Goal: Task Accomplishment & Management: Manage account settings

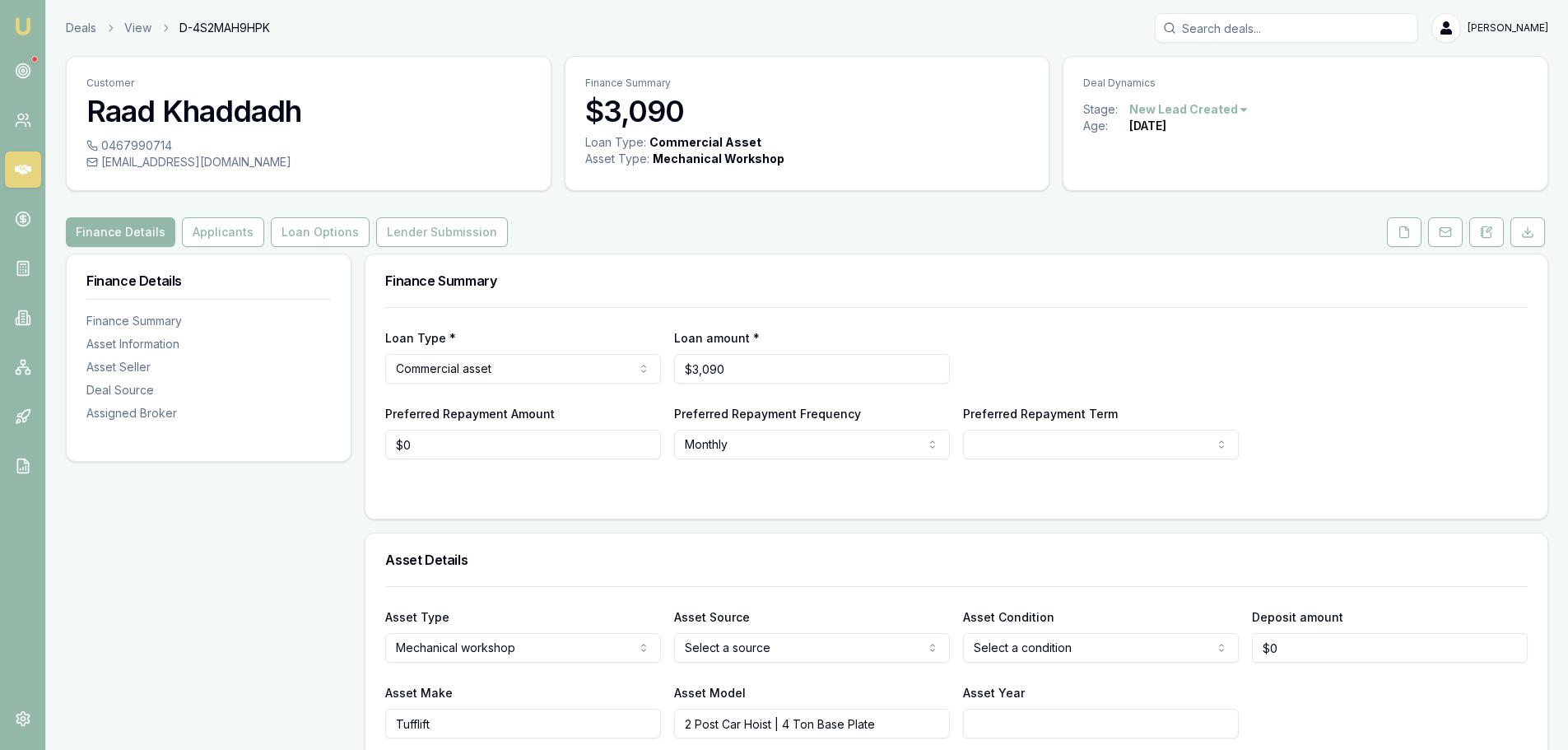
click at [371, 172] on div "0467990714 raadkhadida@gmail.com" at bounding box center [308, 164] width 484 height 53
click at [1394, 231] on button at bounding box center [1404, 232] width 34 height 29
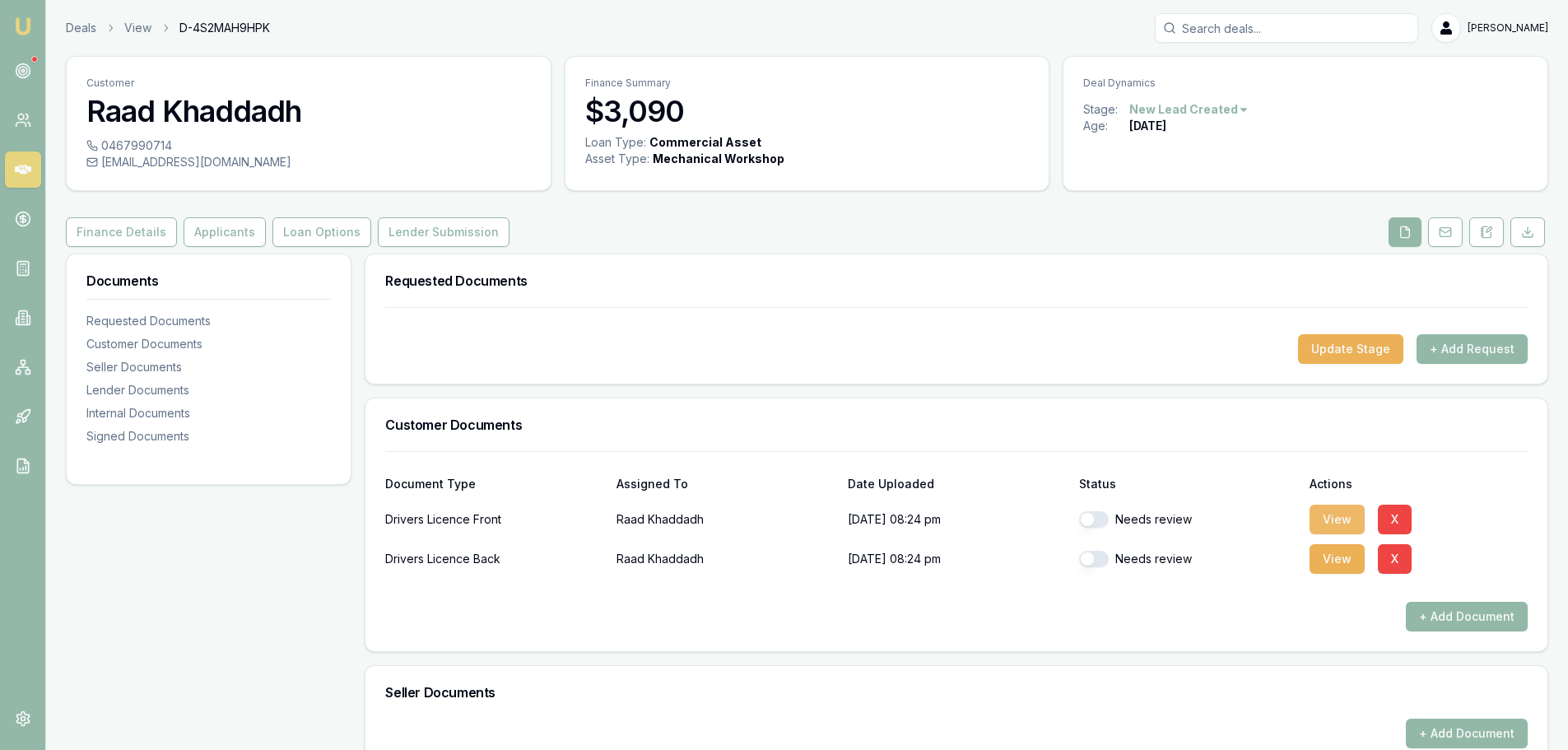
click at [1325, 505] on button "View" at bounding box center [1338, 519] width 56 height 29
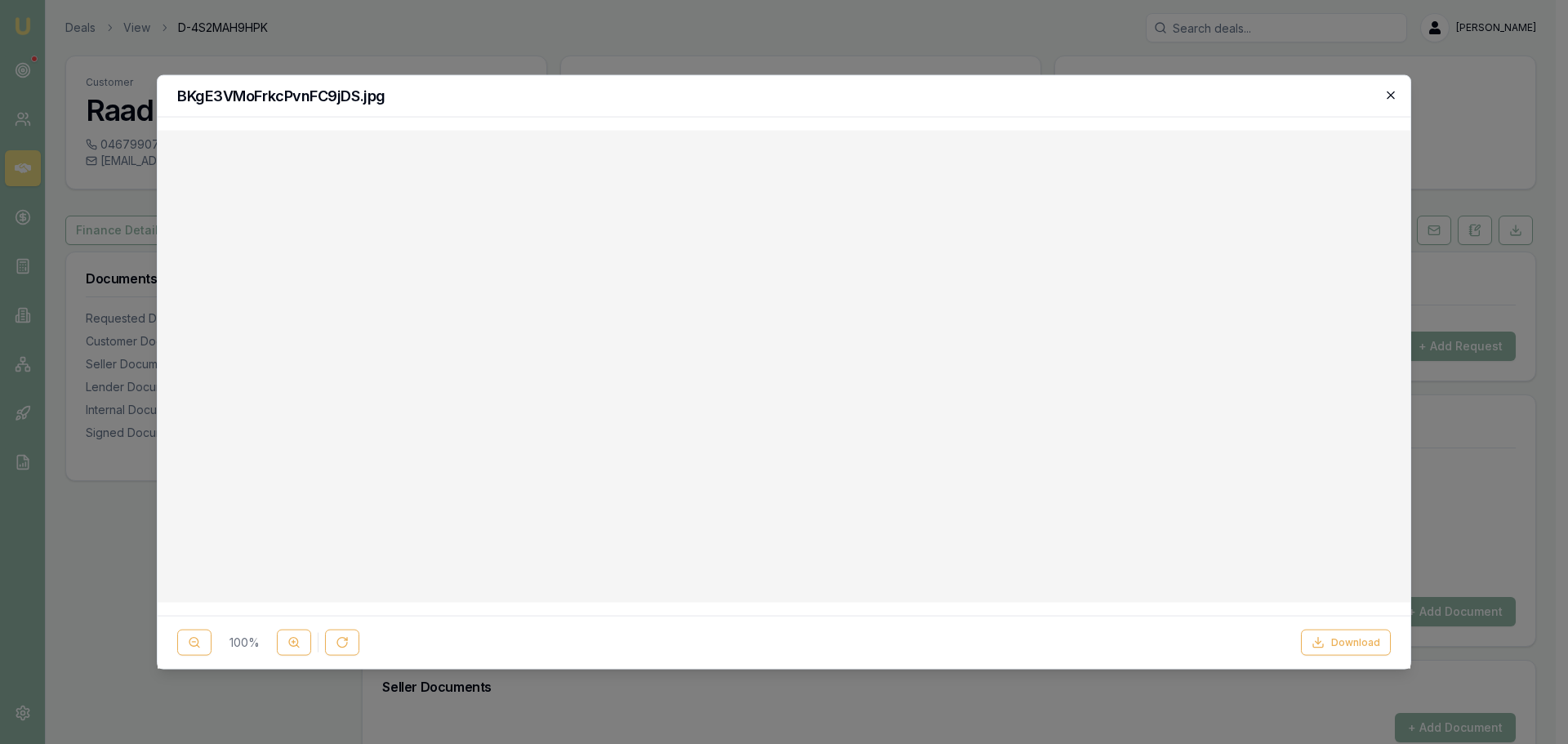
click at [1389, 99] on icon "button" at bounding box center [1391, 95] width 14 height 14
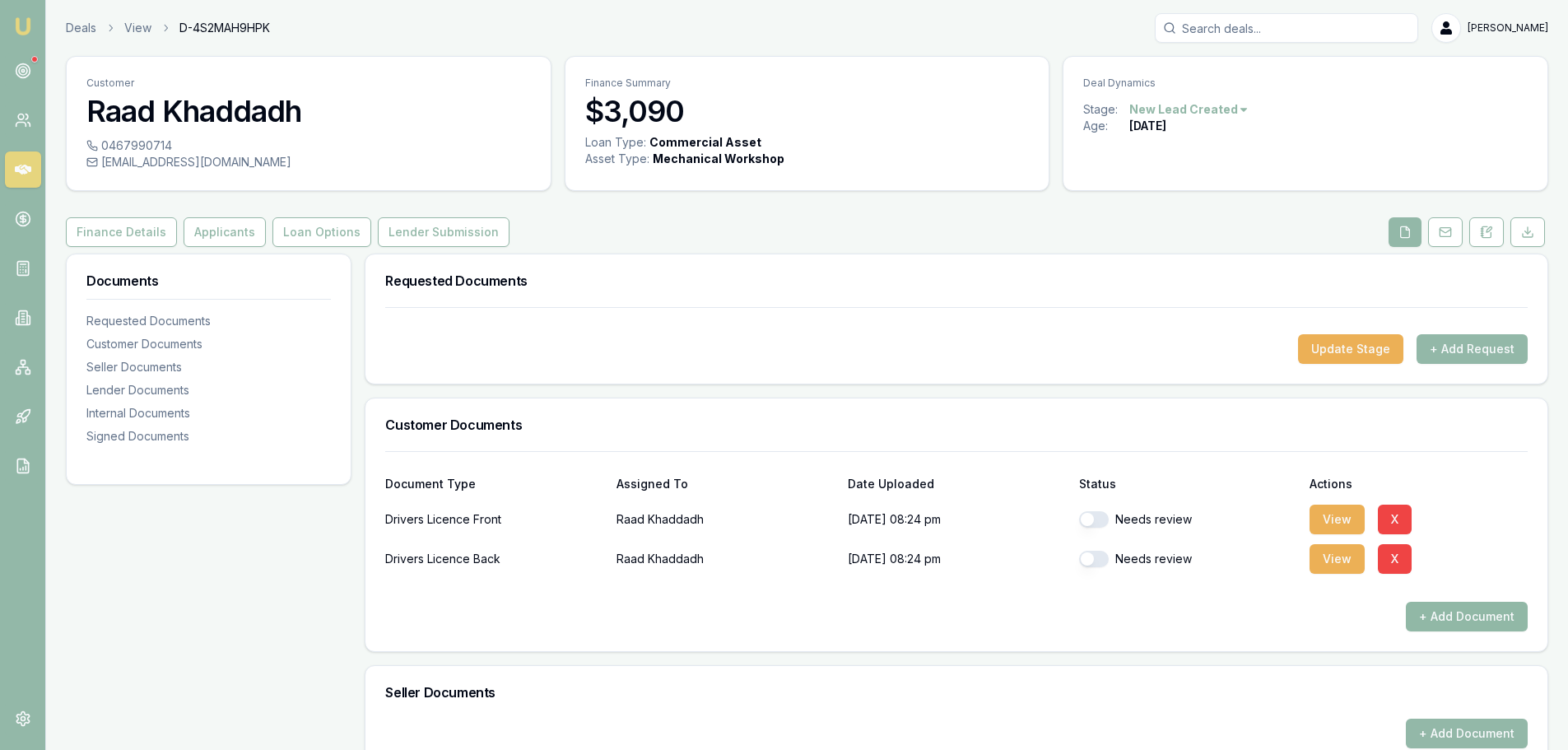
click at [1461, 613] on button "+ Add Document" at bounding box center [1467, 616] width 122 height 29
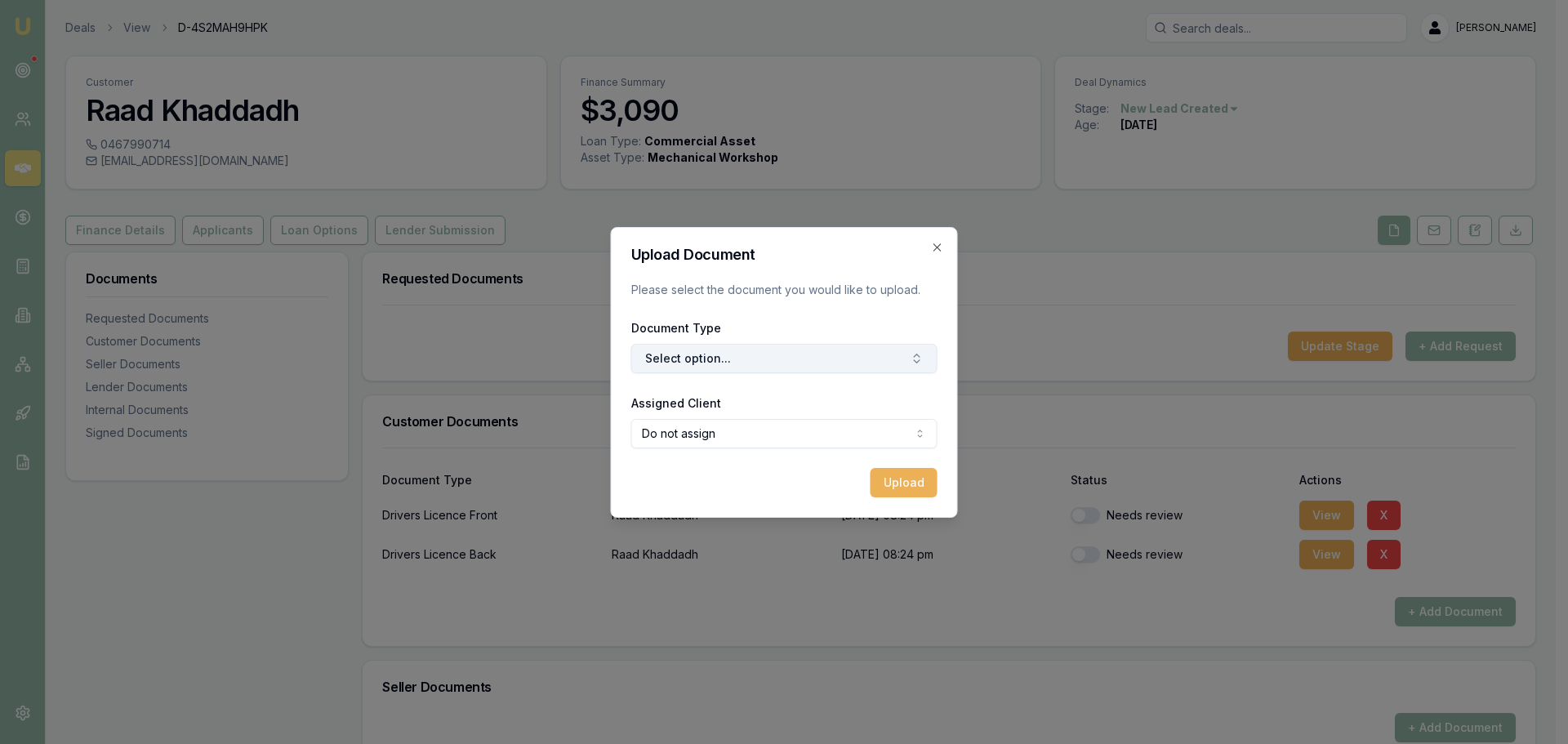
click at [702, 372] on button "Select option..." at bounding box center [784, 358] width 306 height 29
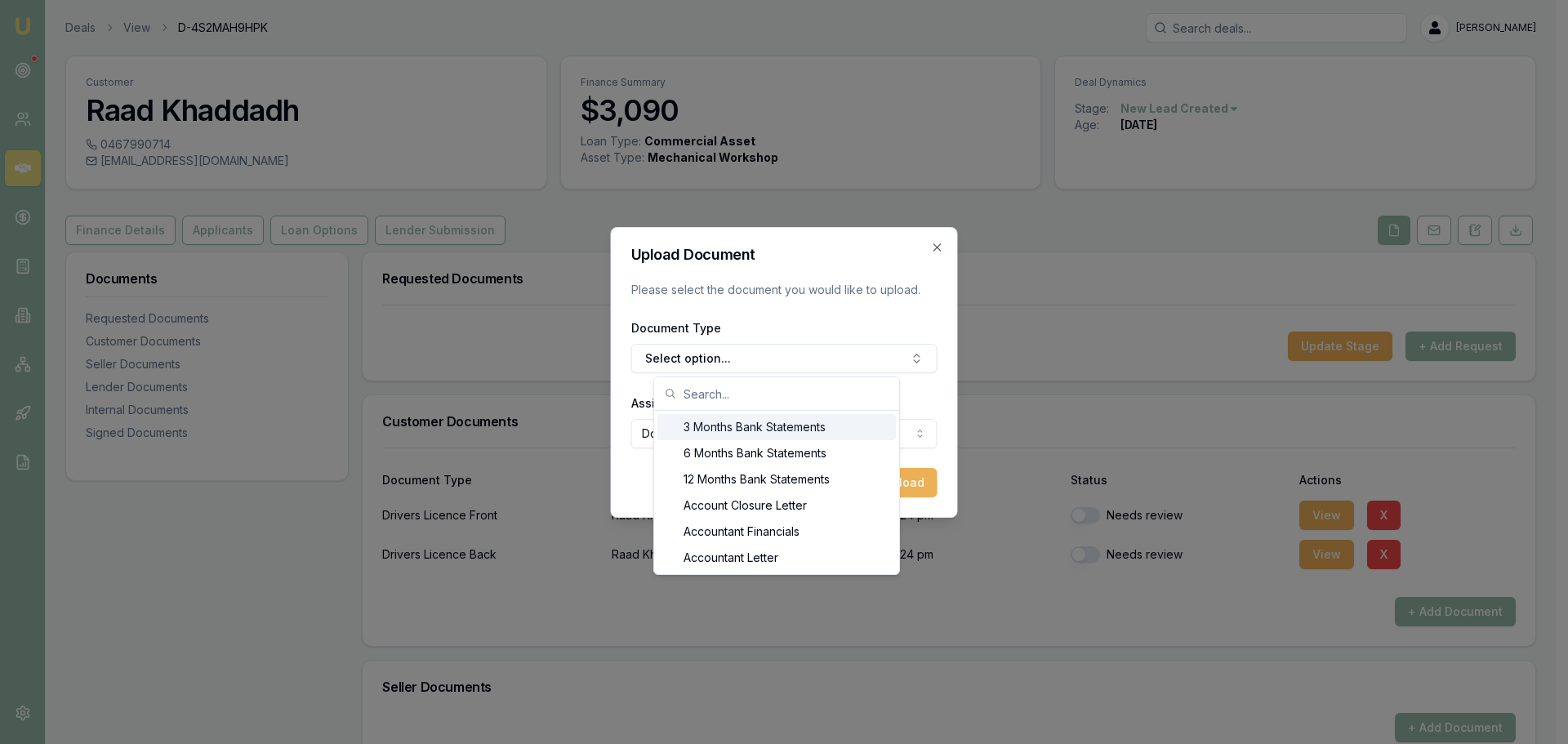
click at [719, 390] on input "text" at bounding box center [786, 394] width 206 height 33
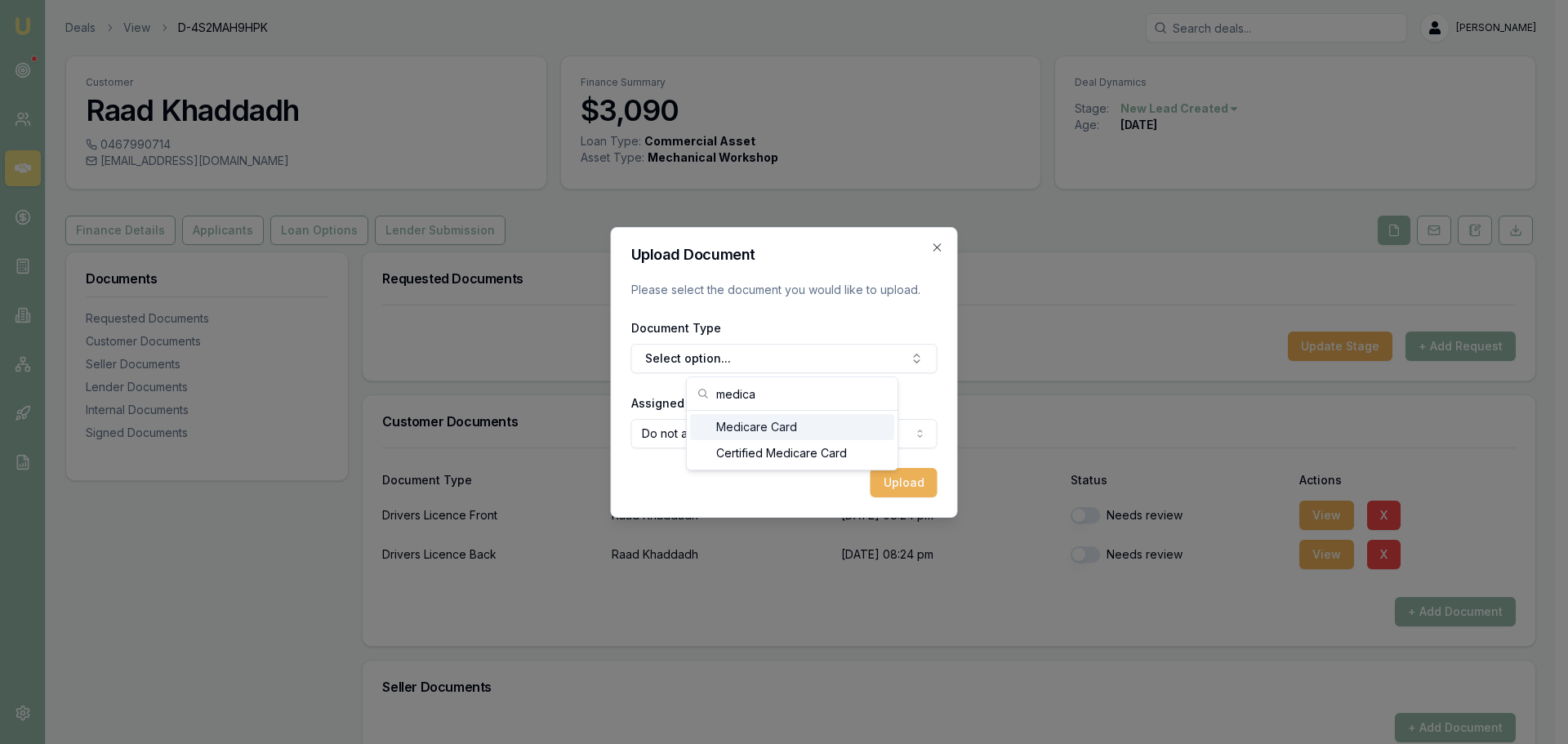
type input "medica"
click at [760, 426] on div "Medicare Card" at bounding box center [792, 427] width 204 height 26
click at [897, 482] on button "Upload" at bounding box center [904, 483] width 67 height 29
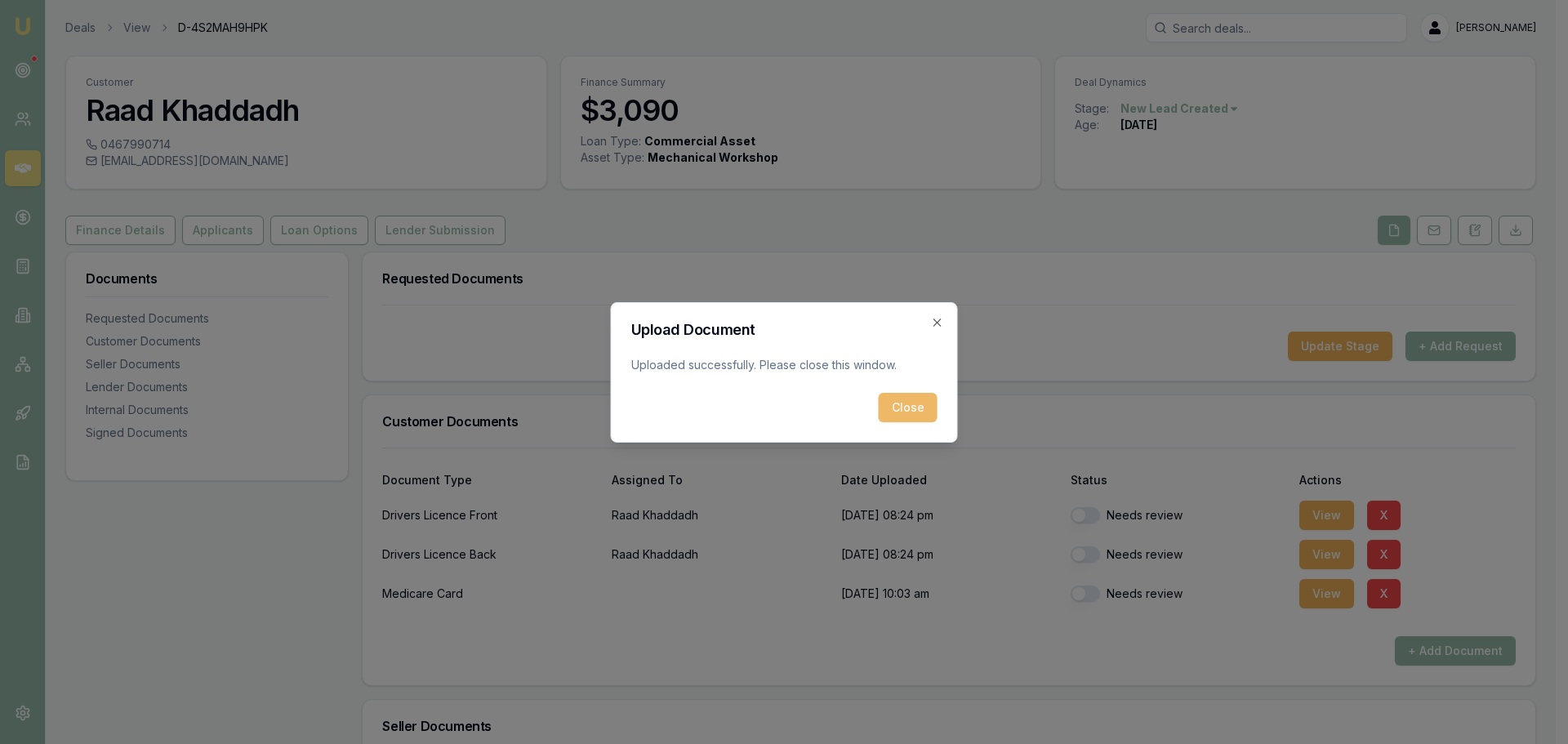
click at [903, 404] on button "Close" at bounding box center [908, 407] width 59 height 29
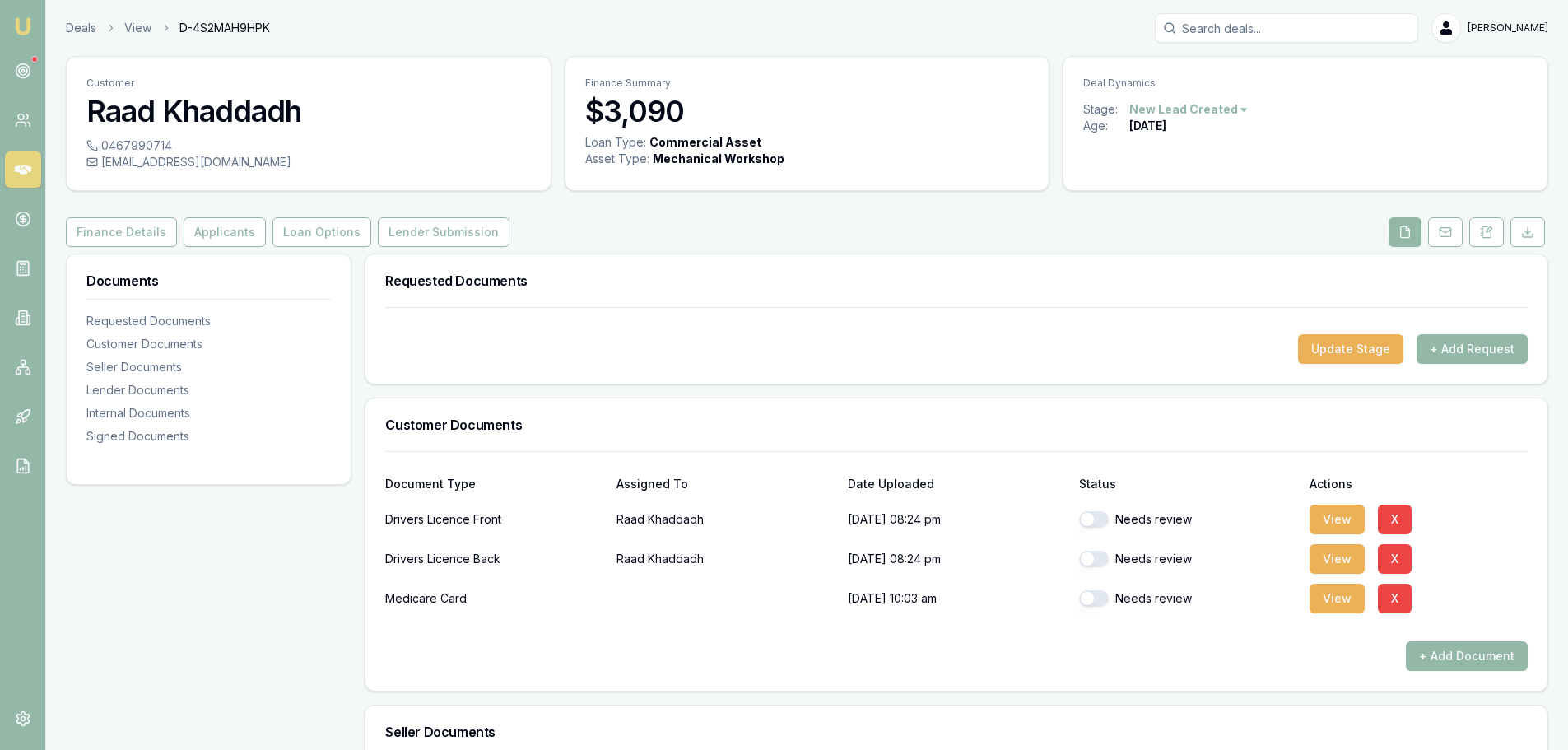
click at [1105, 605] on button "button" at bounding box center [1094, 598] width 29 height 17
checkbox input "true"
click at [1101, 561] on button "button" at bounding box center [1094, 559] width 29 height 17
checkbox input "true"
click at [1101, 506] on div "Needs review" at bounding box center [1188, 520] width 219 height 33
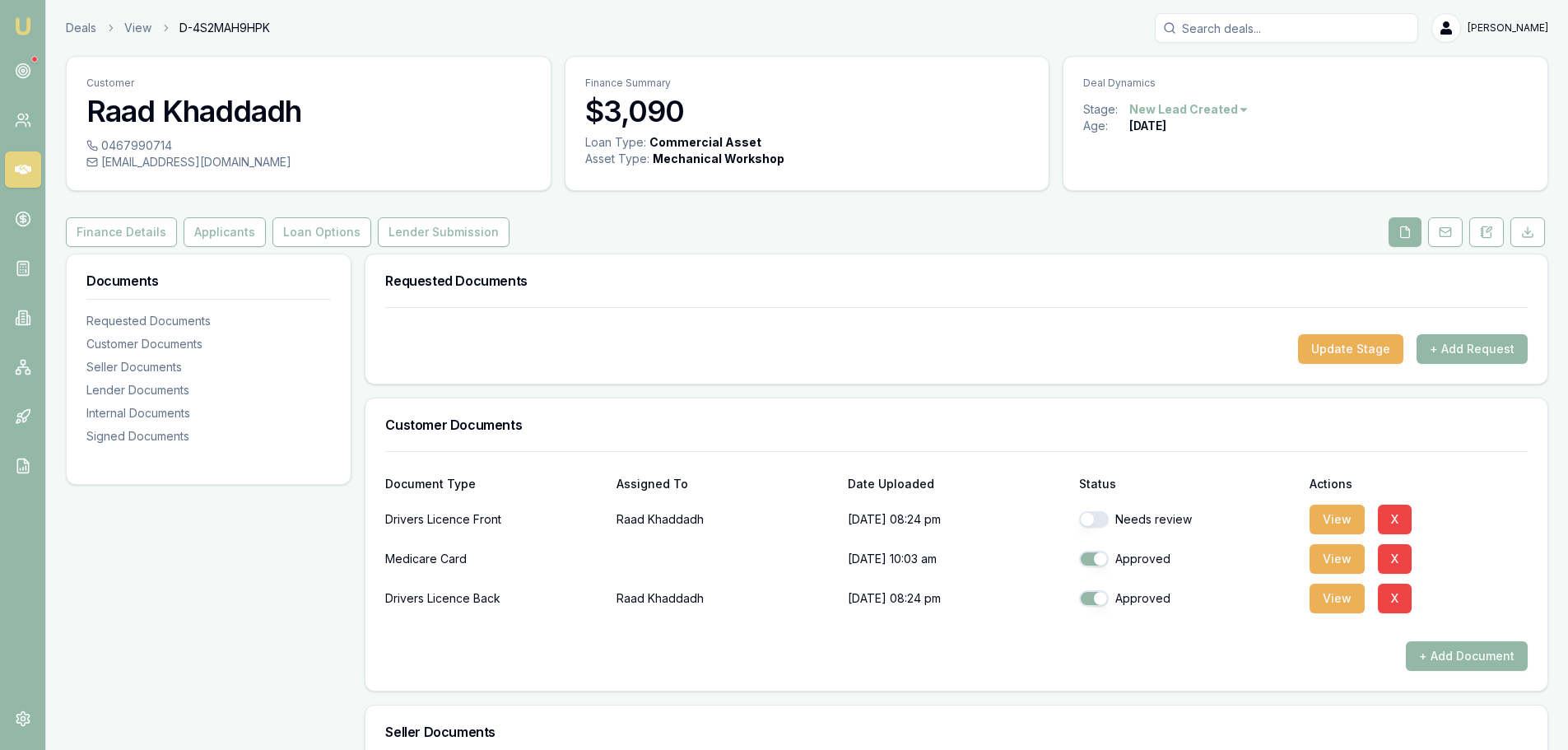
click at [1102, 514] on button "button" at bounding box center [1094, 519] width 29 height 17
checkbox input "true"
click at [1332, 521] on button "View" at bounding box center [1338, 519] width 56 height 29
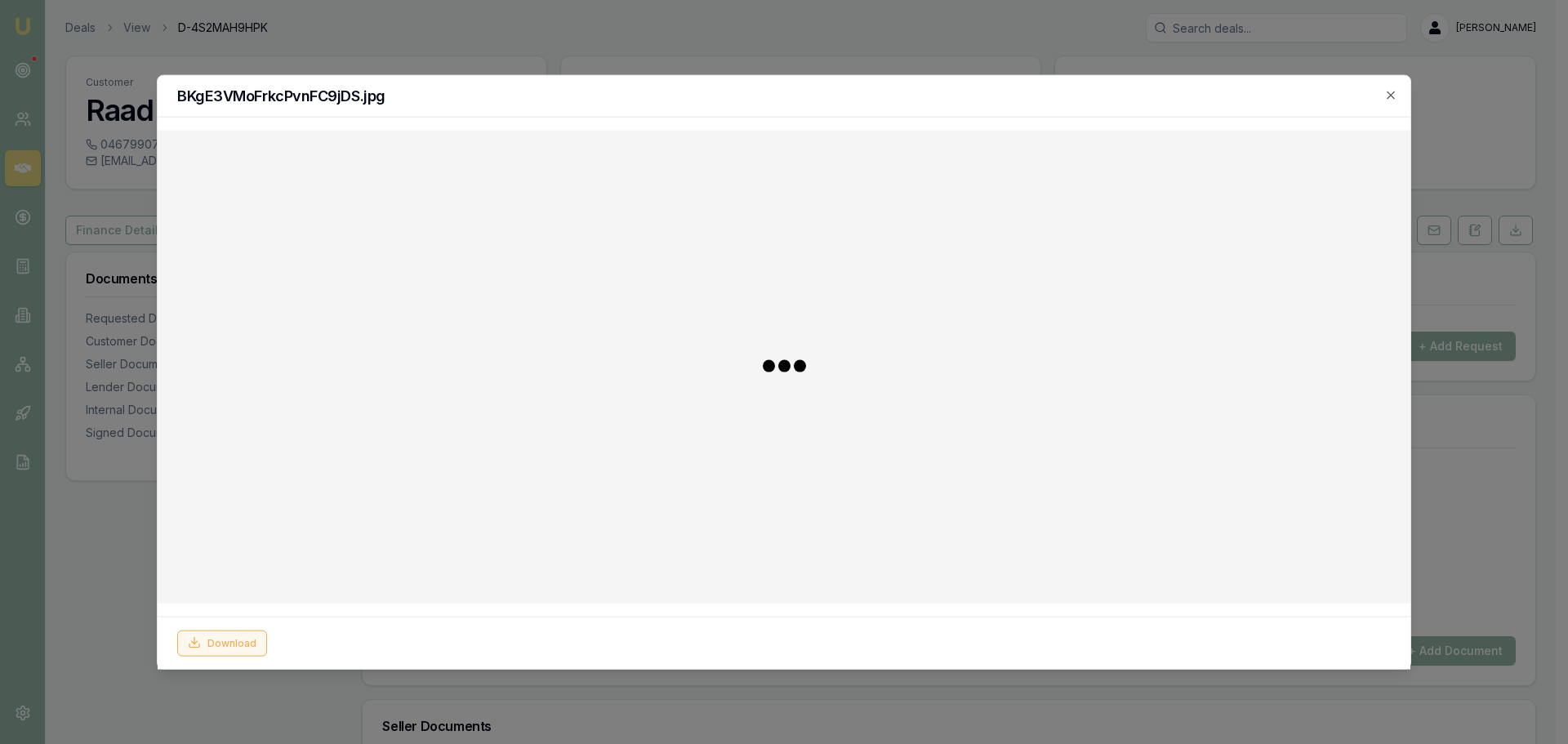
click at [214, 649] on button "Download" at bounding box center [222, 642] width 90 height 26
click at [1389, 98] on icon "button" at bounding box center [1391, 95] width 14 height 14
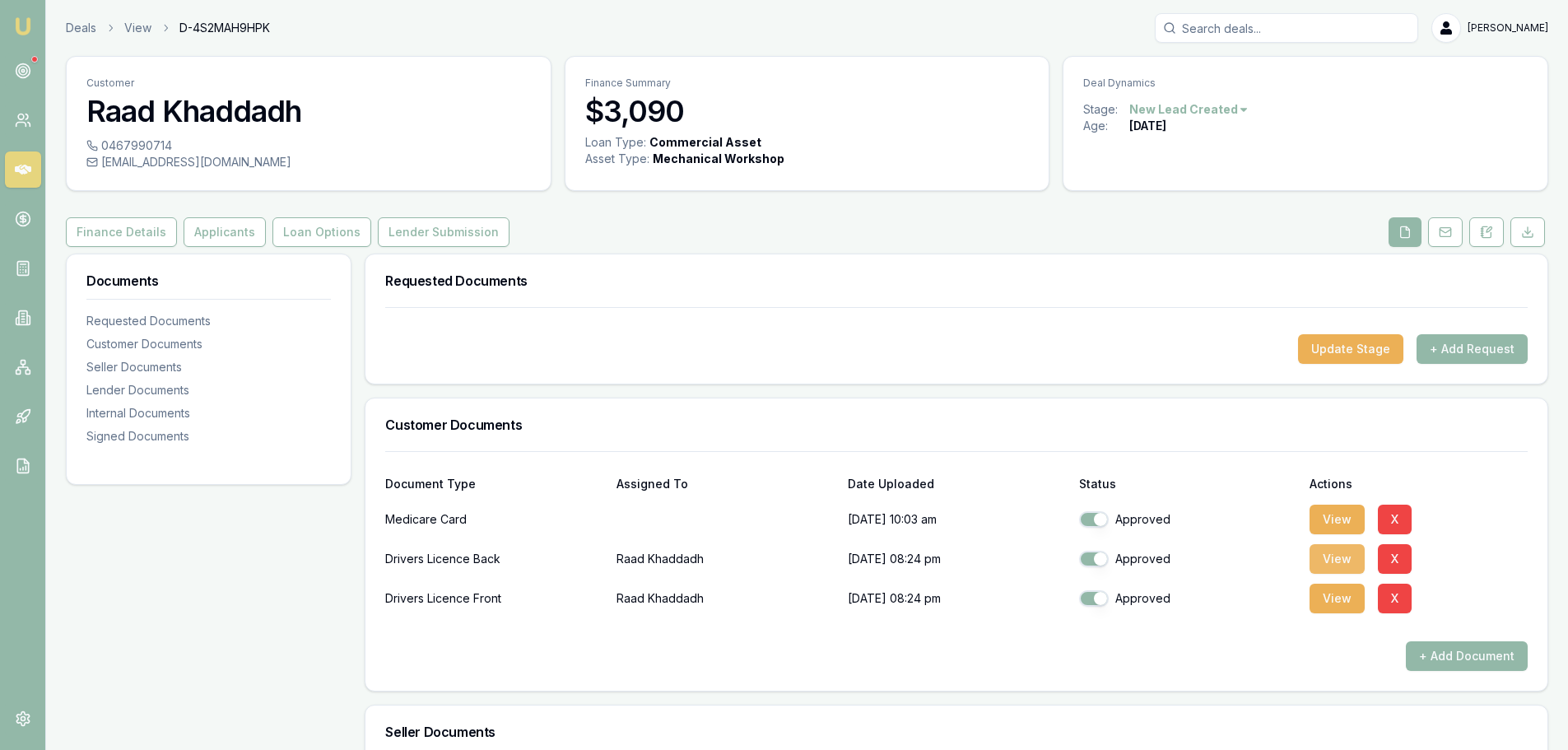
click at [1344, 568] on button "View" at bounding box center [1338, 559] width 56 height 29
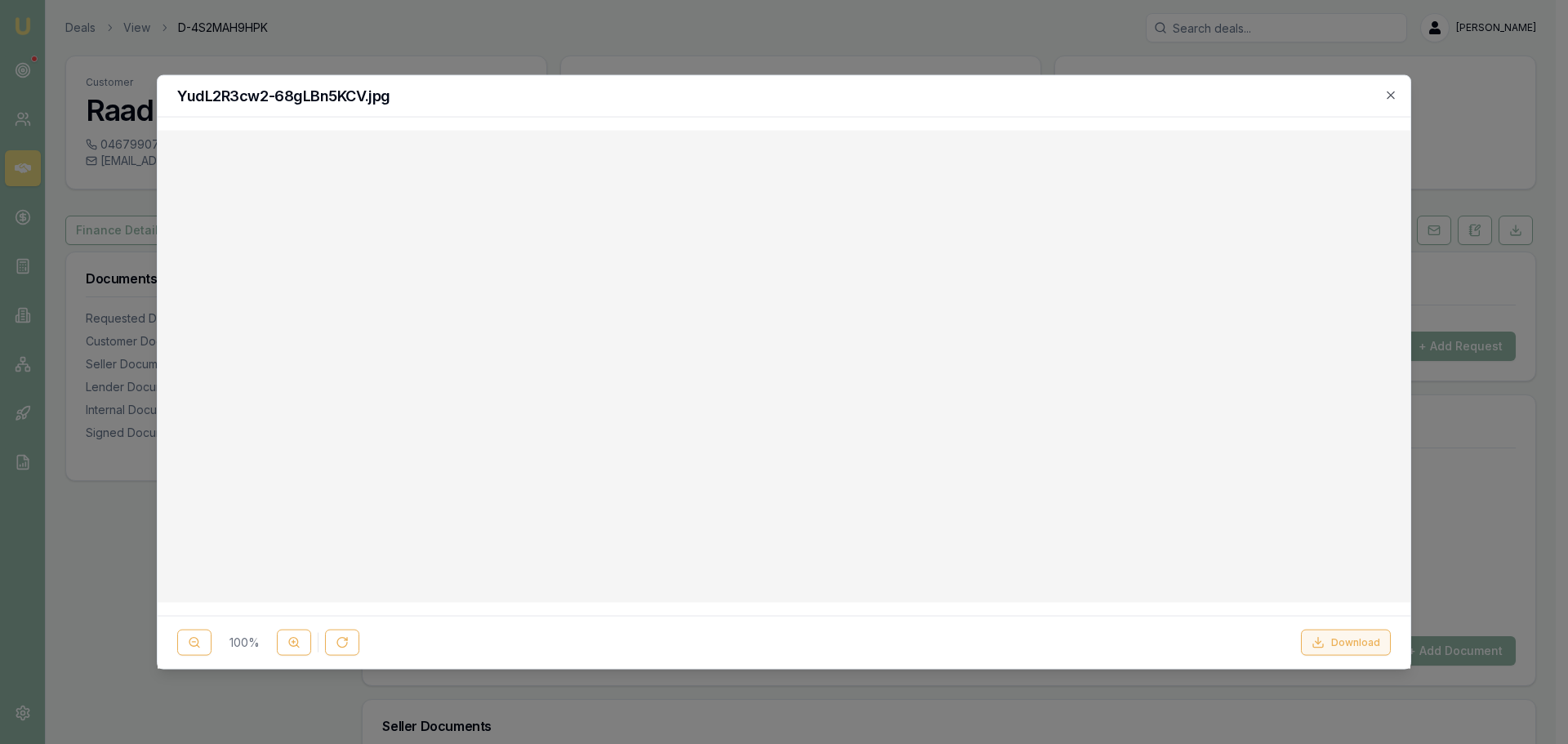
click at [1347, 638] on button "Download" at bounding box center [1345, 642] width 90 height 26
click at [1389, 101] on icon "button" at bounding box center [1391, 95] width 14 height 14
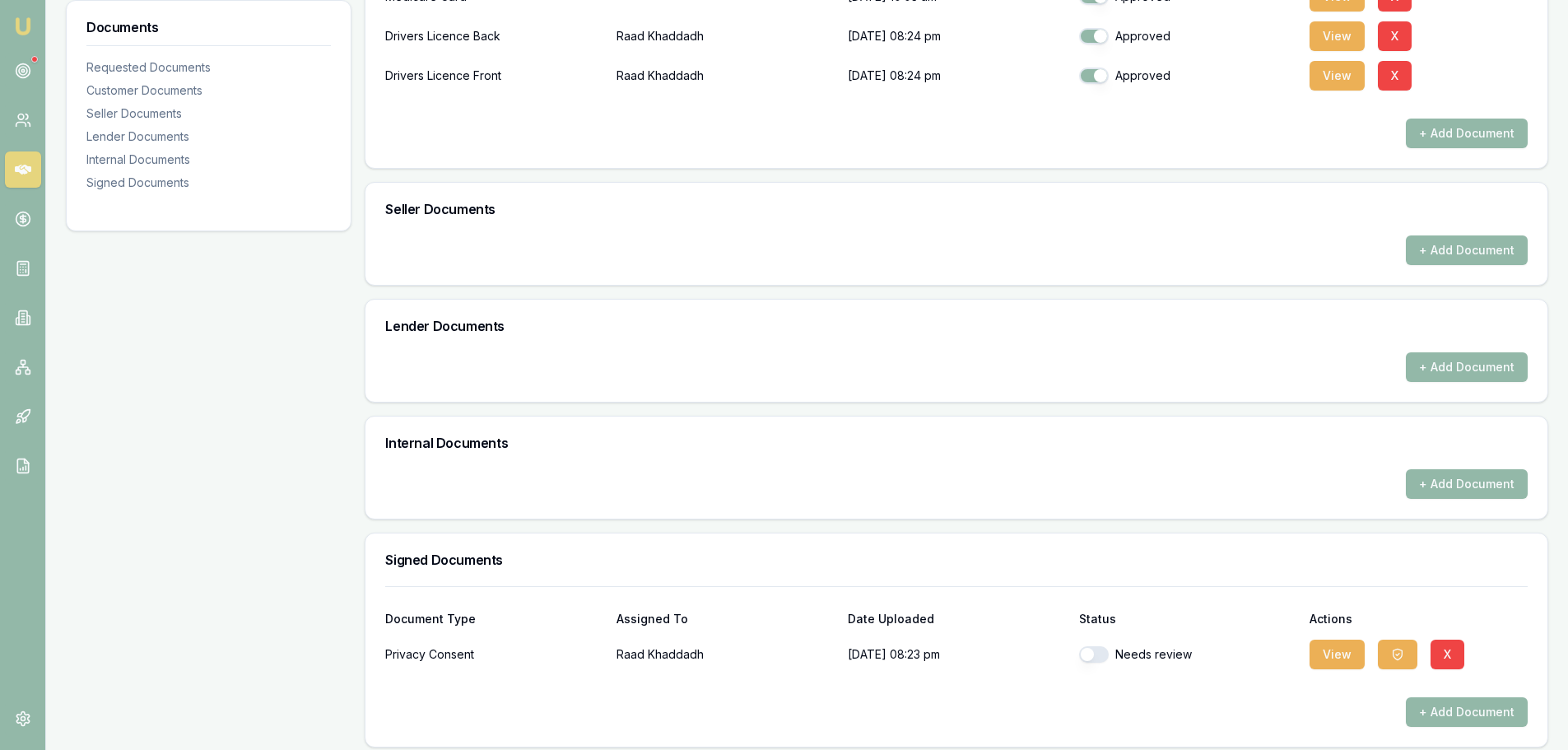
scroll to position [533, 0]
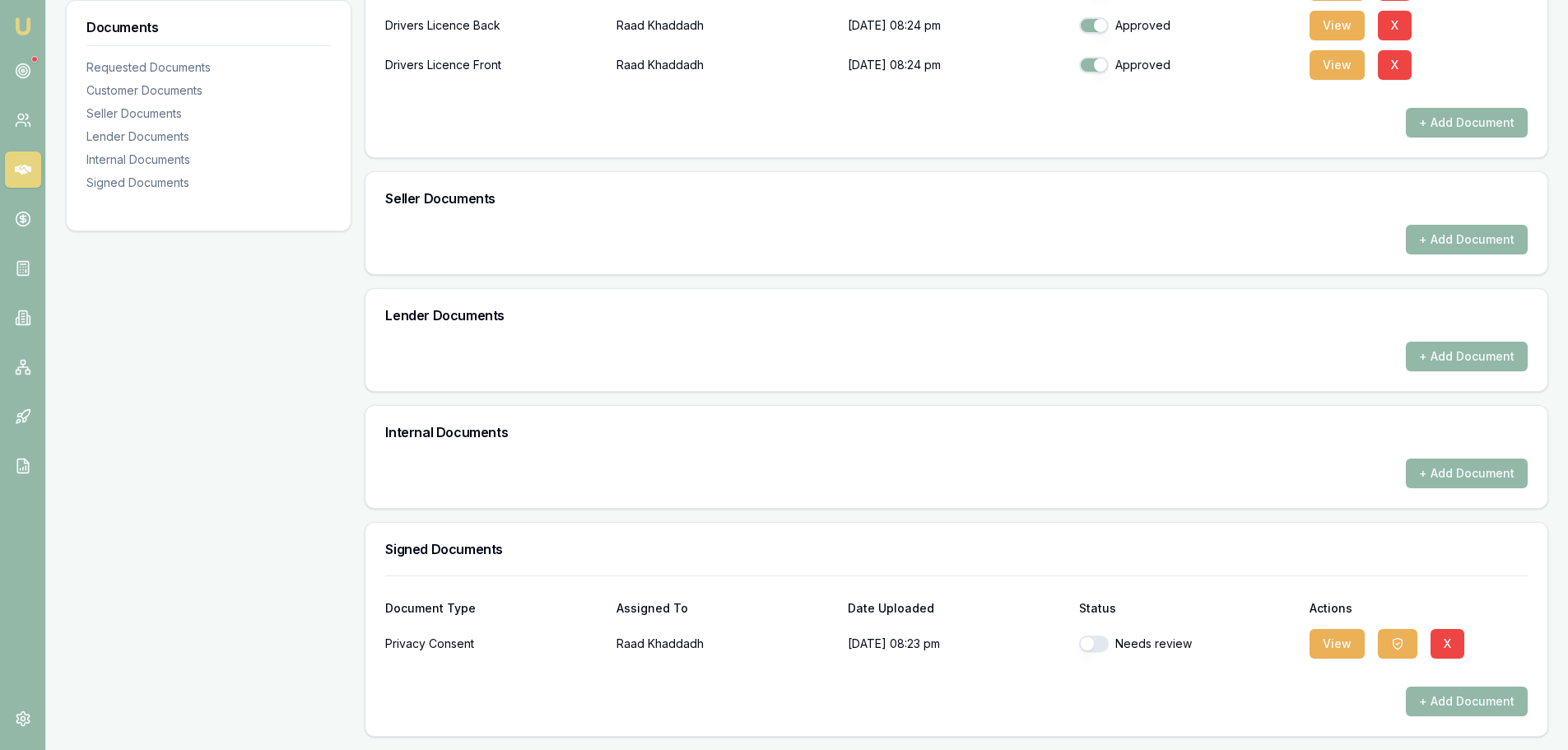
drag, startPoint x: 1108, startPoint y: 646, endPoint x: 1120, endPoint y: 651, distance: 13.0
click at [1108, 646] on button "button" at bounding box center [1094, 643] width 29 height 17
checkbox input "true"
click at [1323, 645] on button "View" at bounding box center [1338, 644] width 56 height 29
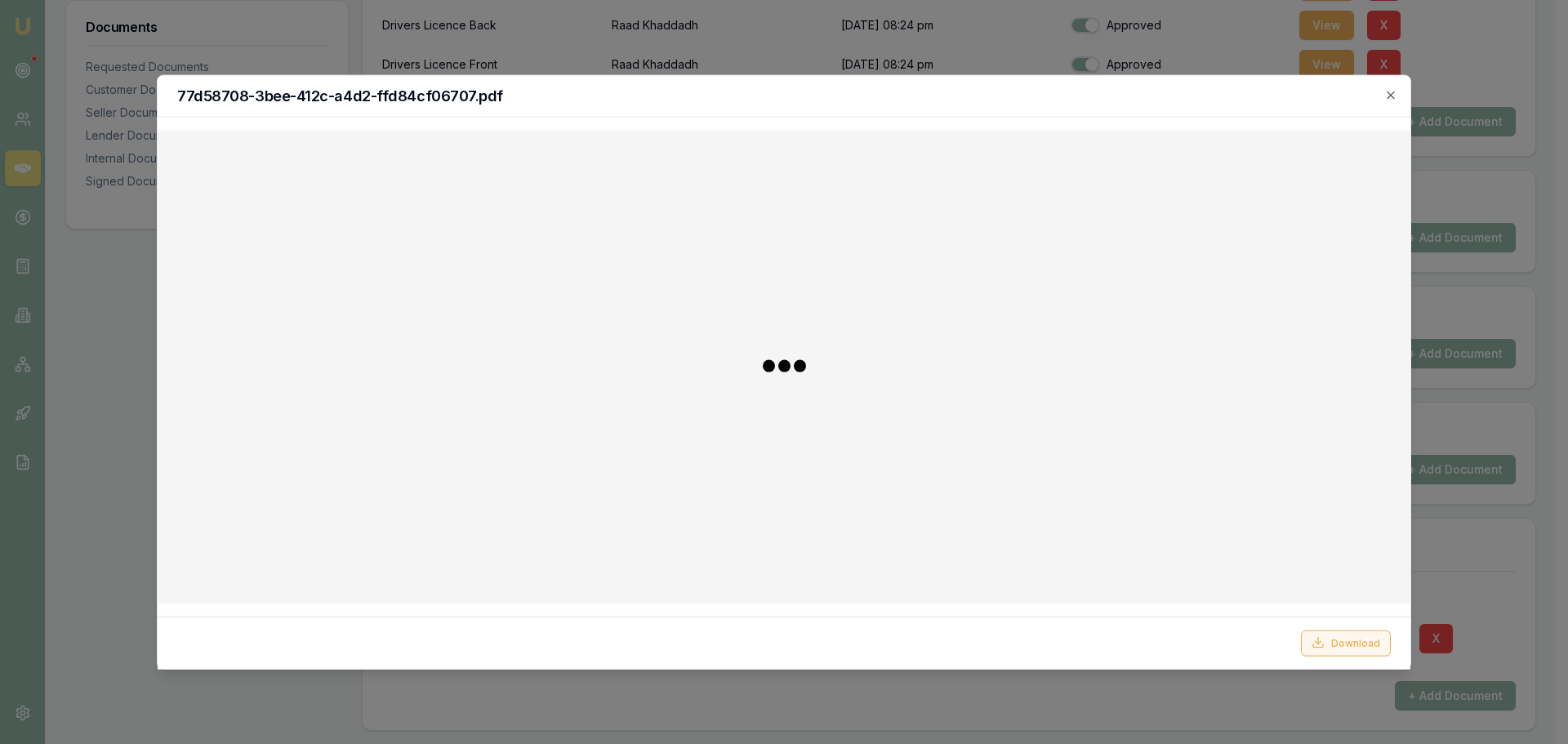
click at [1346, 644] on button "Download" at bounding box center [1345, 642] width 90 height 26
click at [1299, 710] on div at bounding box center [784, 372] width 1568 height 744
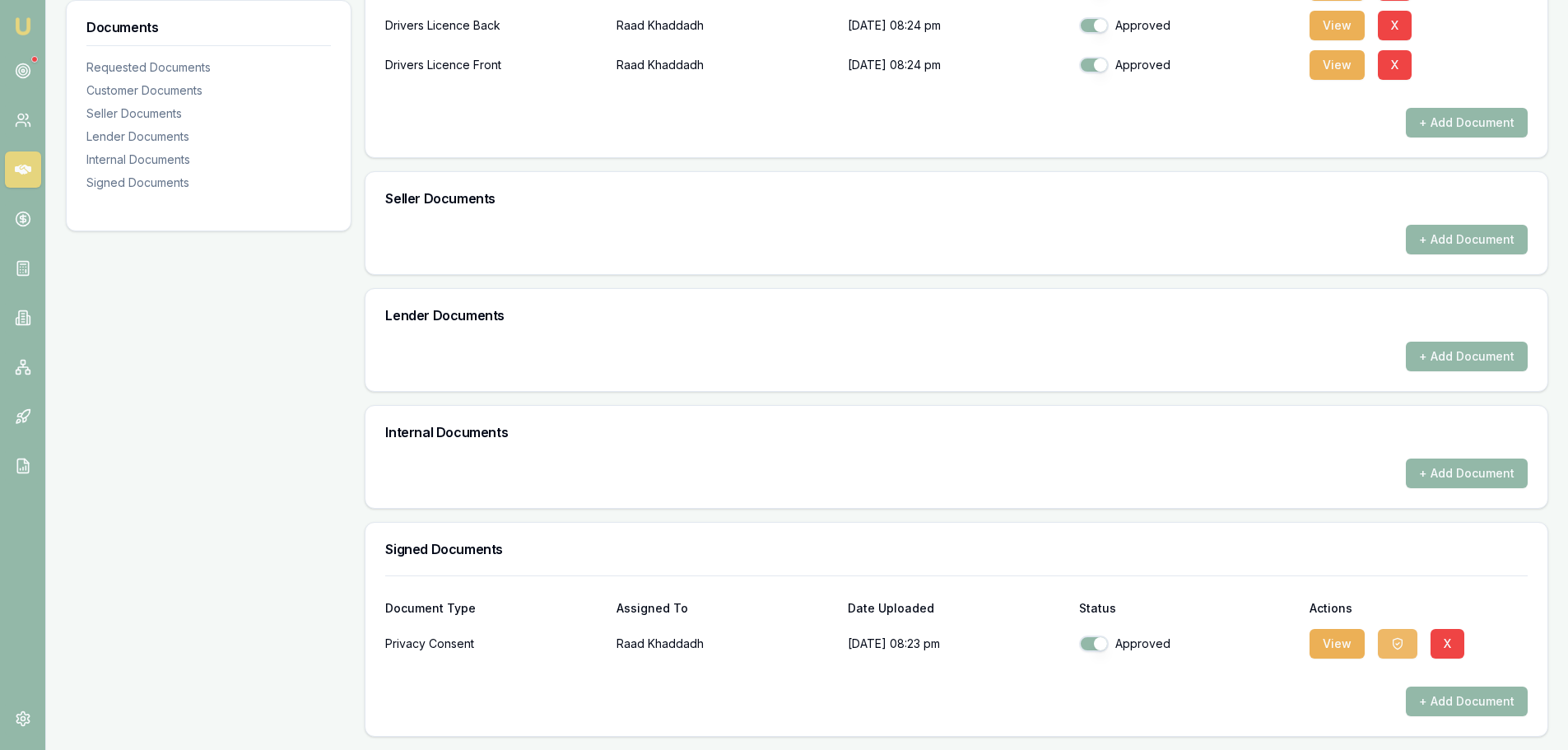
click at [1391, 644] on icon "button" at bounding box center [1398, 644] width 14 height 14
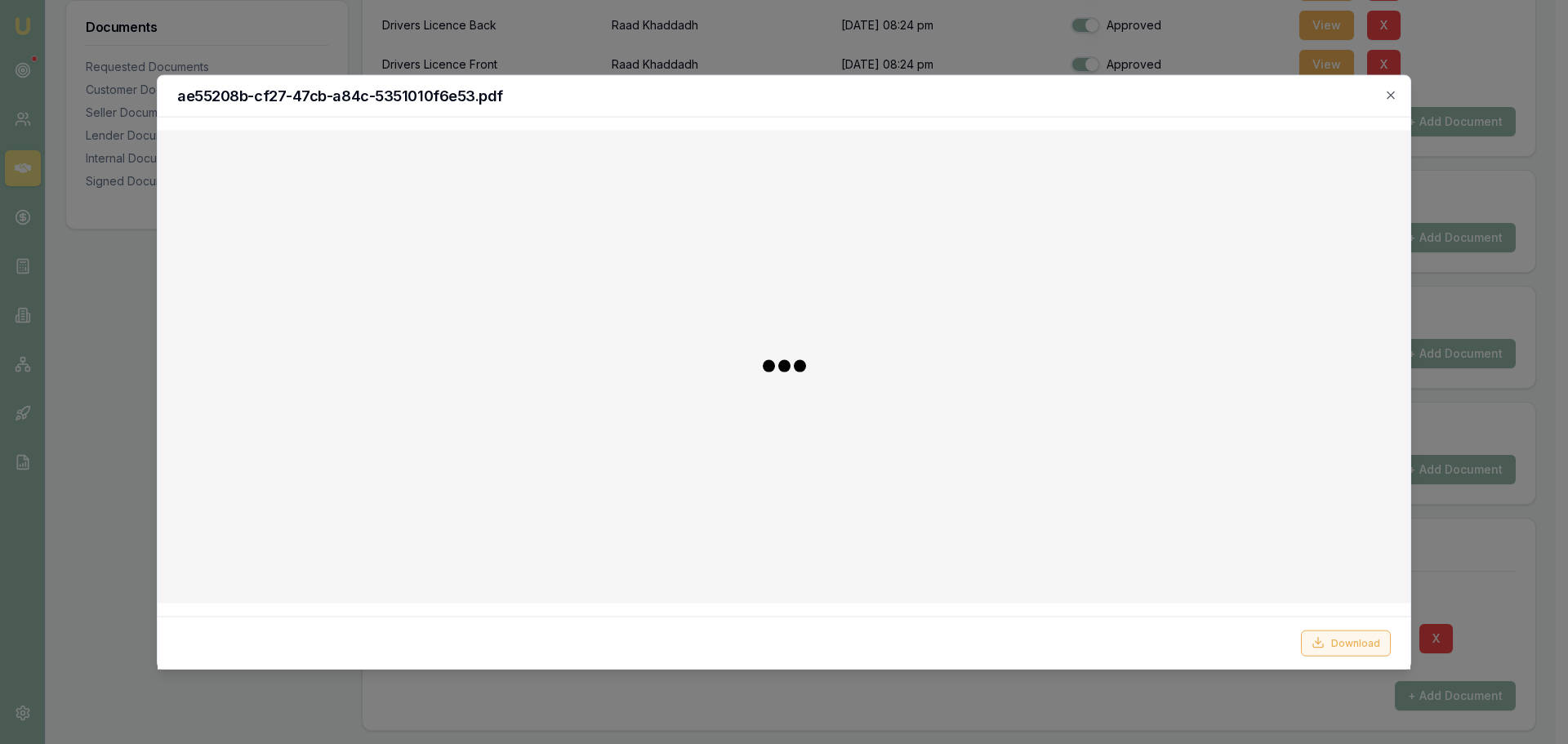
click at [1356, 642] on button "Download" at bounding box center [1345, 642] width 90 height 26
click at [1038, 698] on div at bounding box center [784, 372] width 1568 height 744
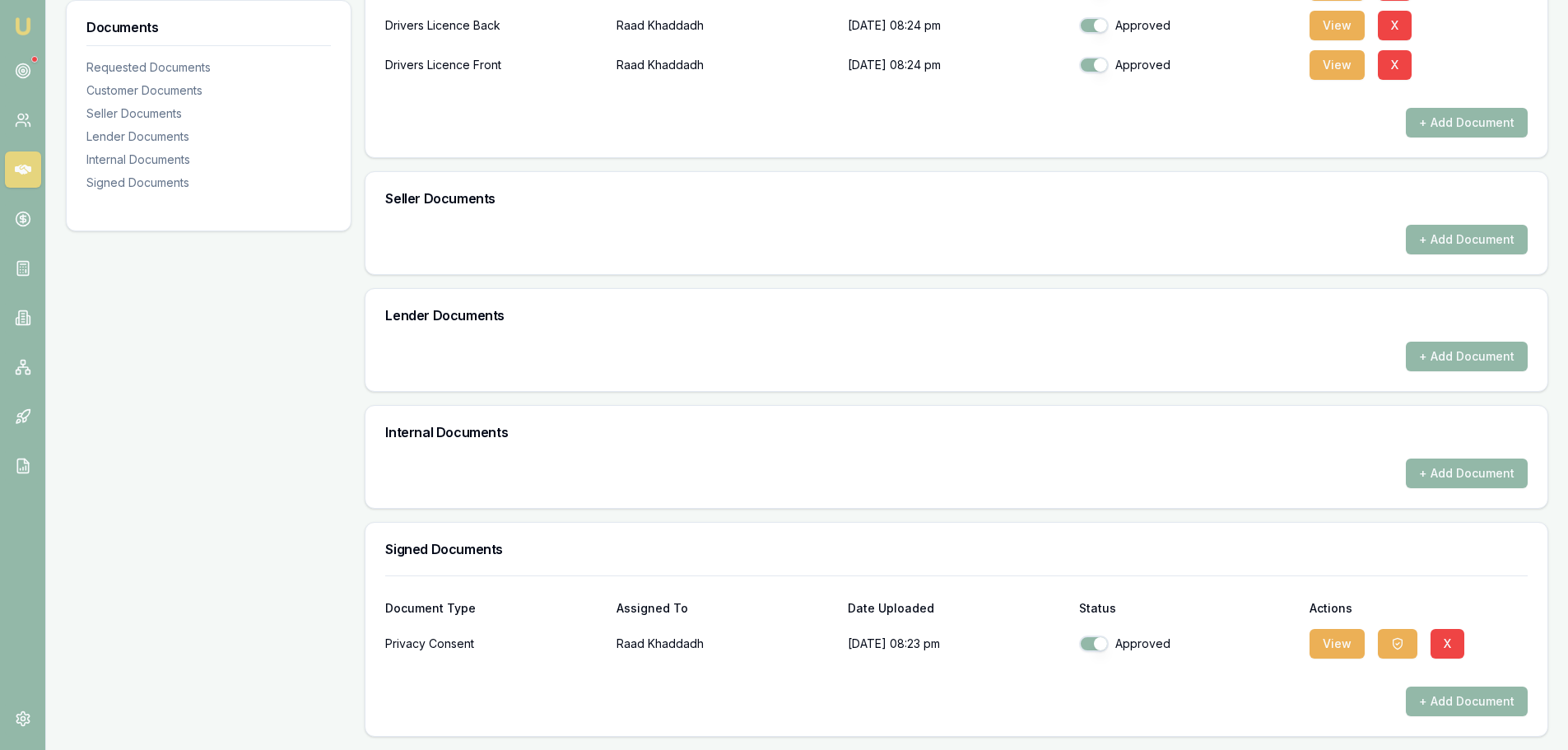
drag, startPoint x: 223, startPoint y: 375, endPoint x: 271, endPoint y: 350, distance: 54.1
click at [223, 375] on div "Documents Requested Documents Customer Documents Seller Documents Lender Docume…" at bounding box center [209, 228] width 286 height 1016
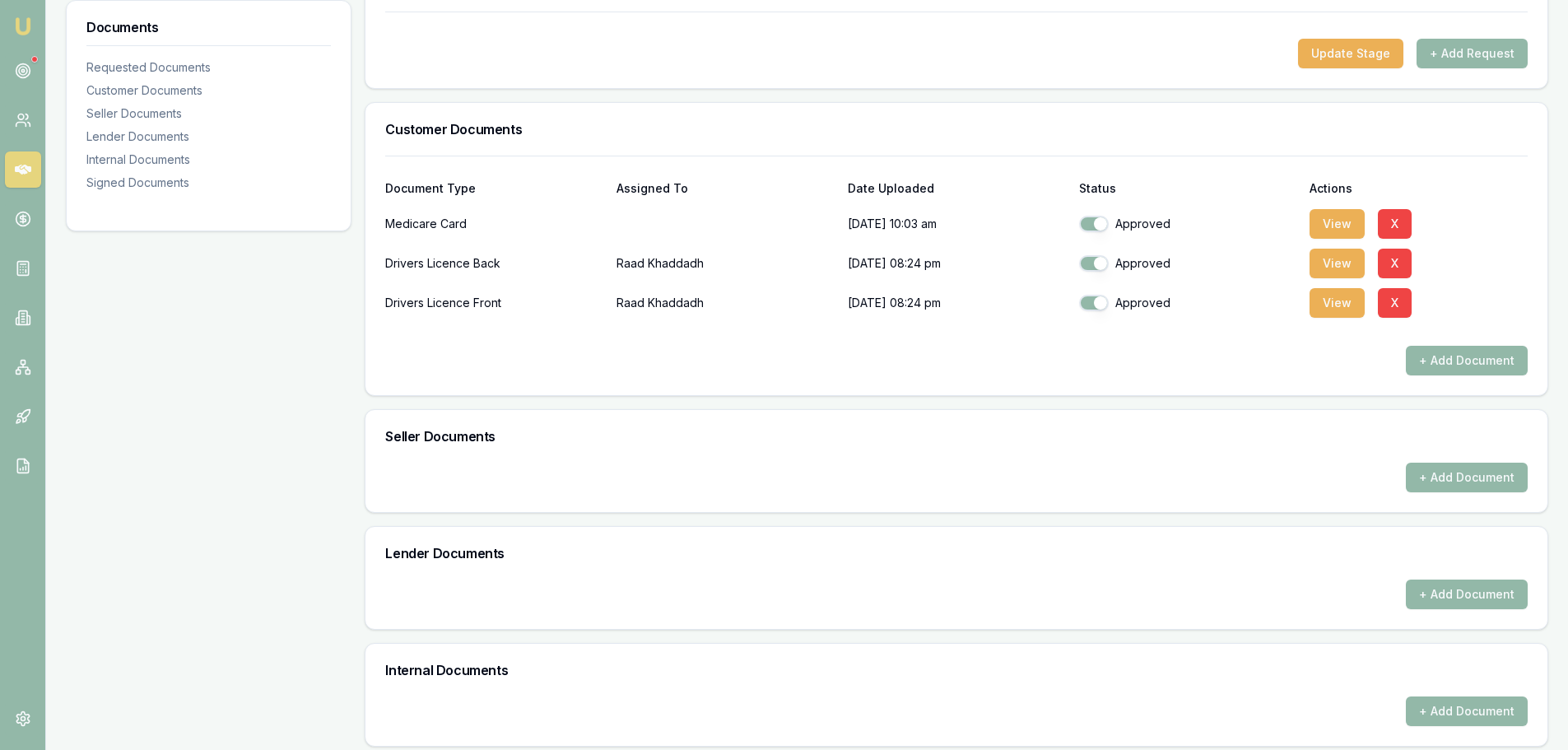
scroll to position [0, 0]
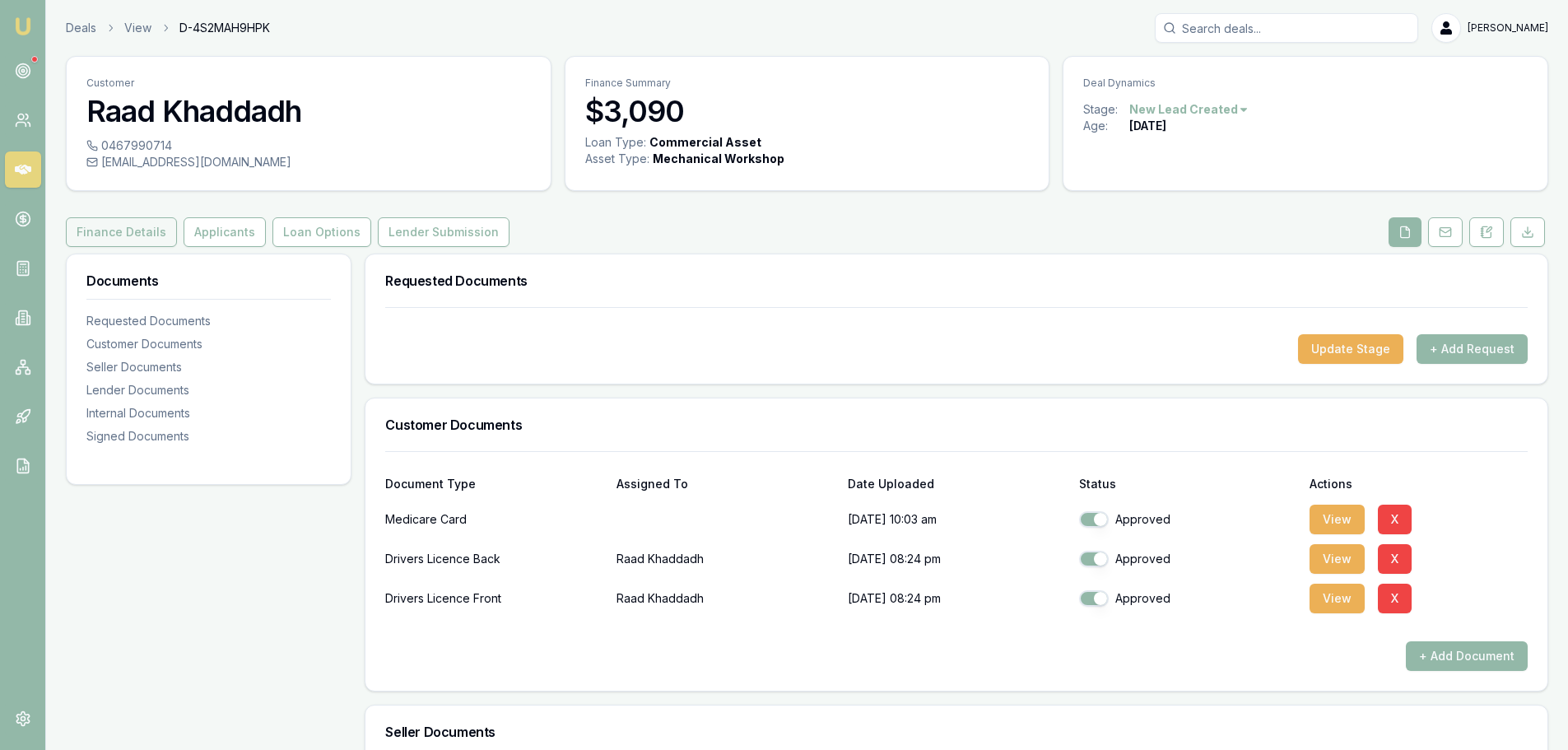
click at [135, 237] on button "Finance Details" at bounding box center [122, 232] width 111 height 29
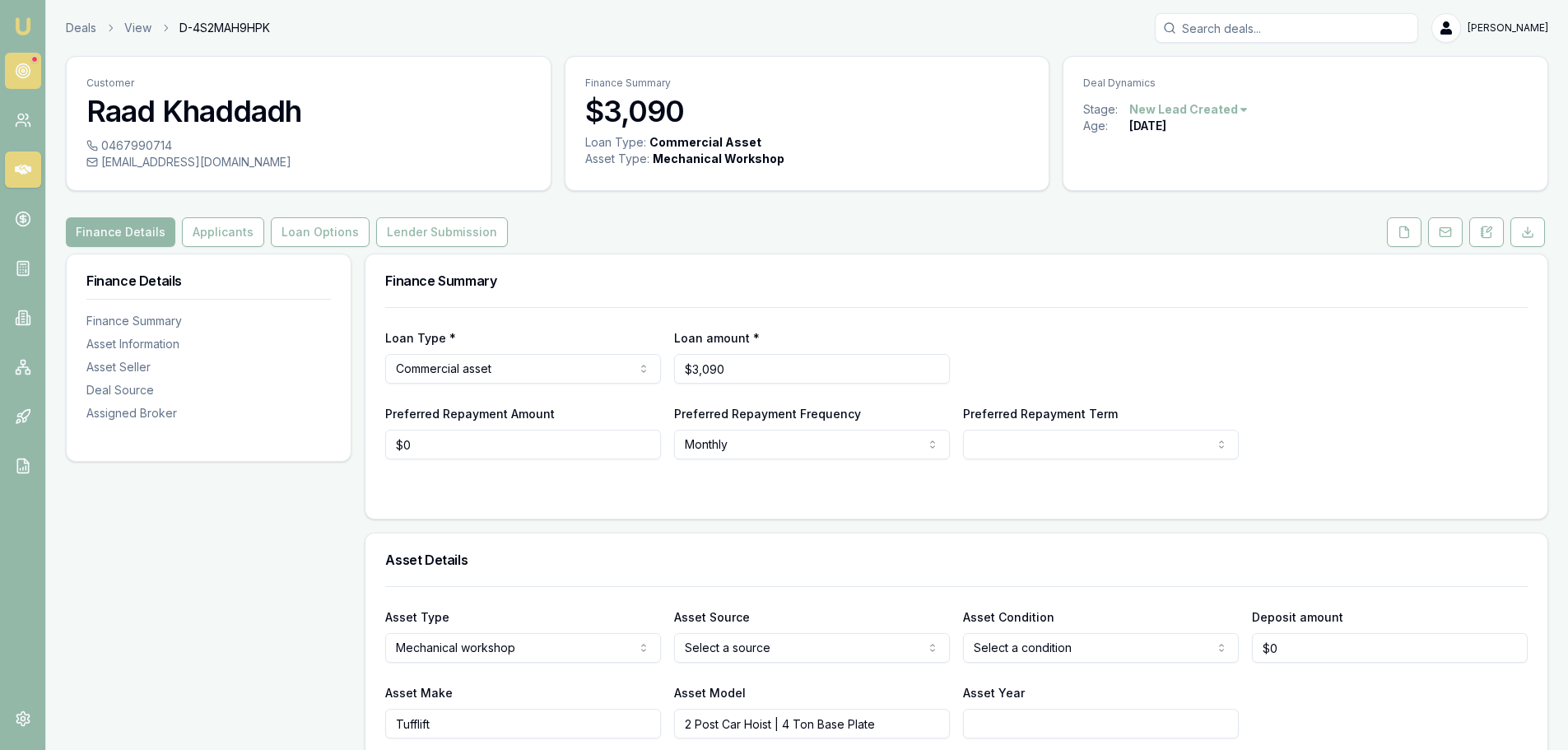
click at [24, 64] on circle at bounding box center [22, 71] width 14 height 14
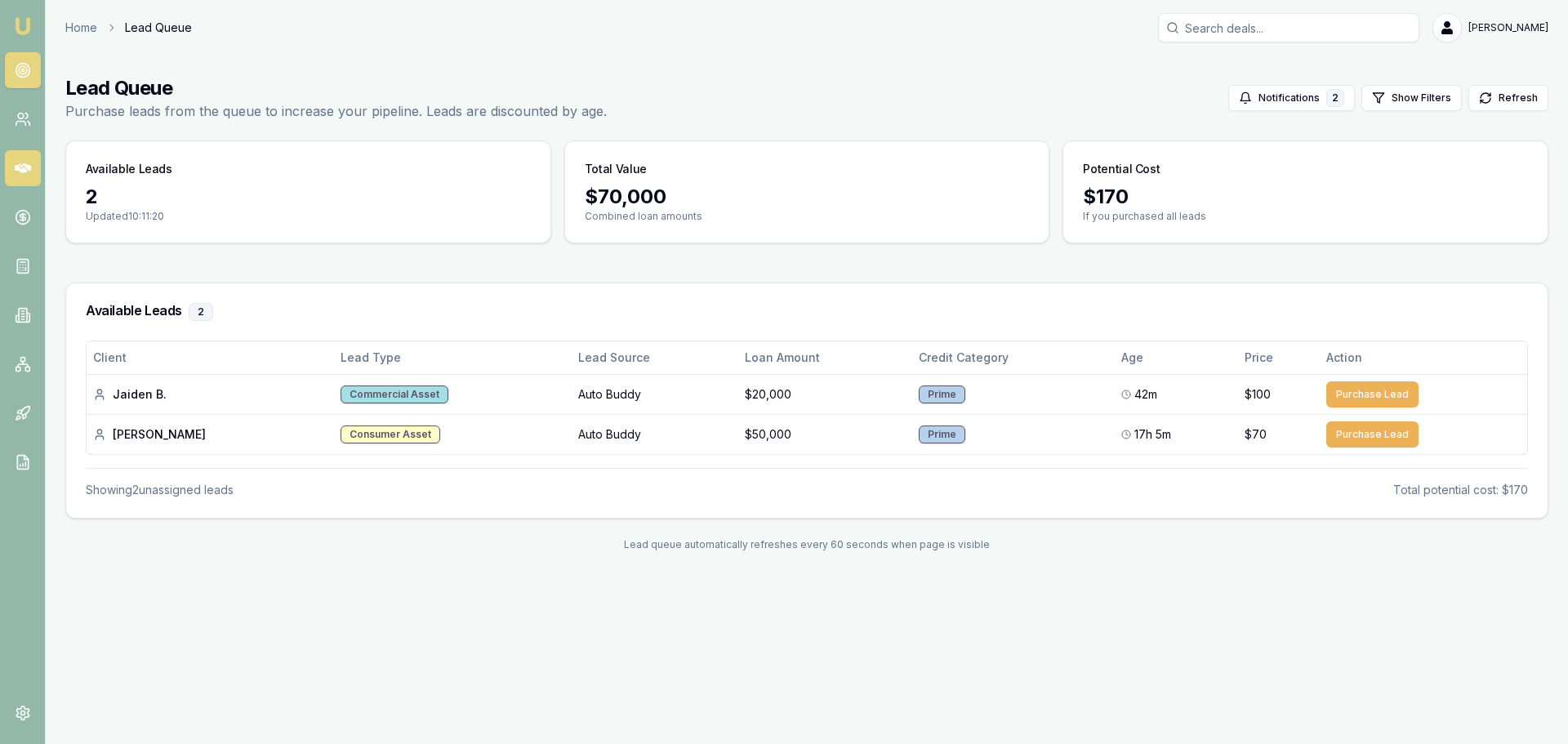
click at [15, 172] on icon at bounding box center [22, 167] width 16 height 16
